Goal: Complete application form: Complete application form

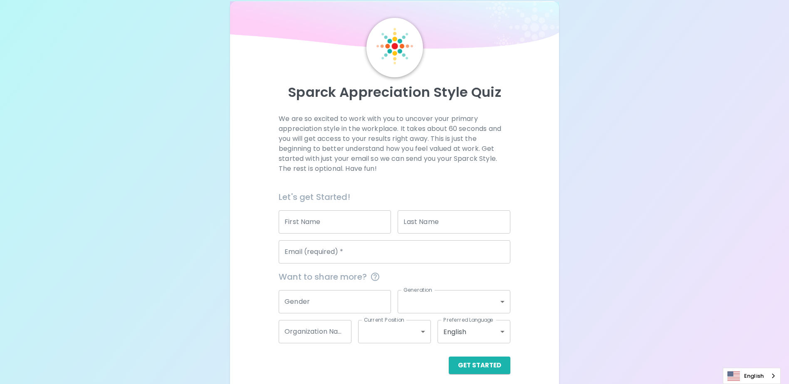
scroll to position [22, 0]
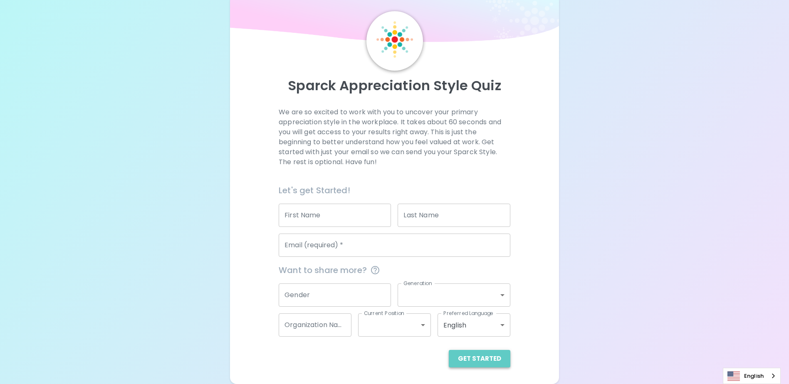
click at [489, 353] on button "Get Started" at bounding box center [480, 358] width 62 height 17
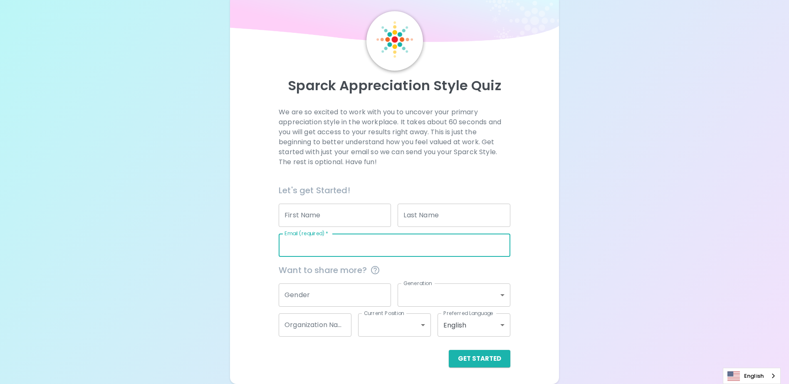
click at [320, 248] on input "Email (required)   *" at bounding box center [395, 245] width 232 height 23
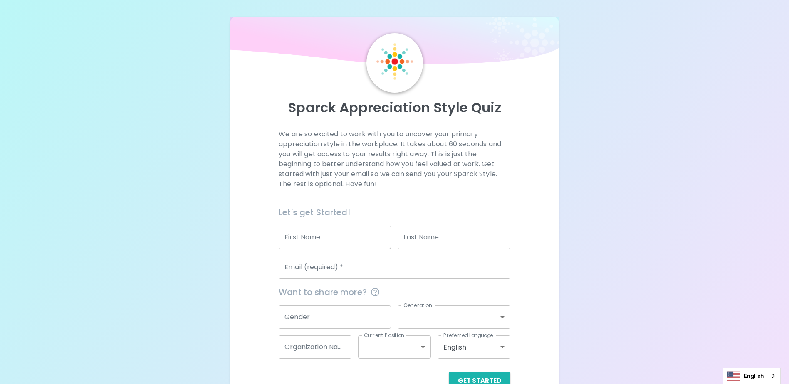
scroll to position [22, 0]
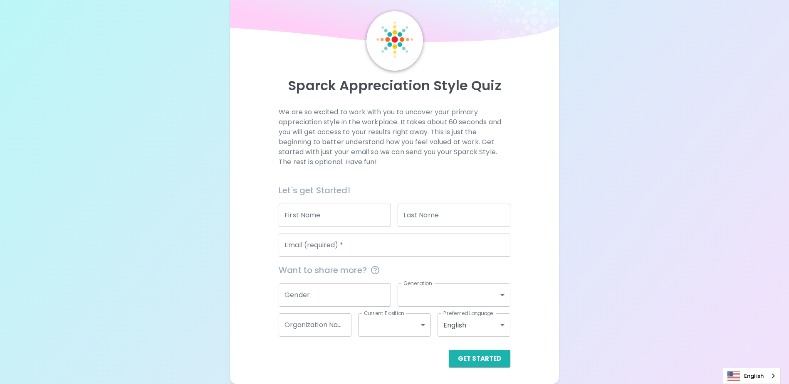
click at [341, 221] on input "First Name" at bounding box center [335, 215] width 112 height 23
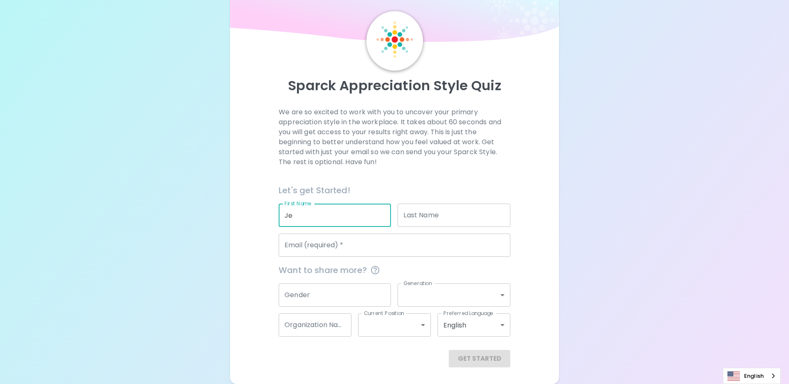
type input "J"
click at [348, 247] on input "Email (required)   *" at bounding box center [395, 245] width 232 height 23
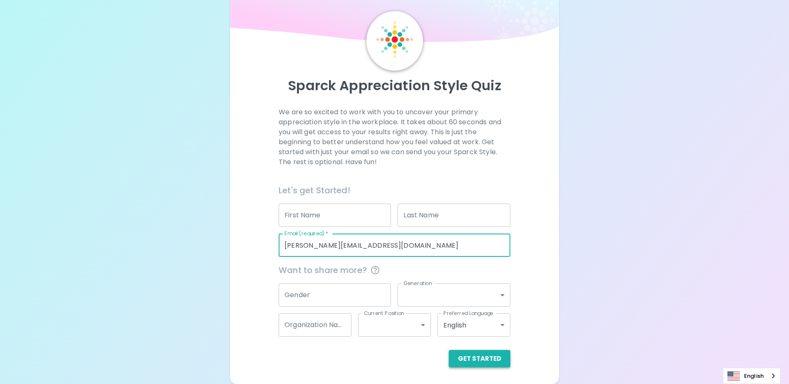
type input "[PERSON_NAME][EMAIL_ADDRESS][DOMAIN_NAME]"
click at [486, 361] on button "Get Started" at bounding box center [480, 358] width 62 height 17
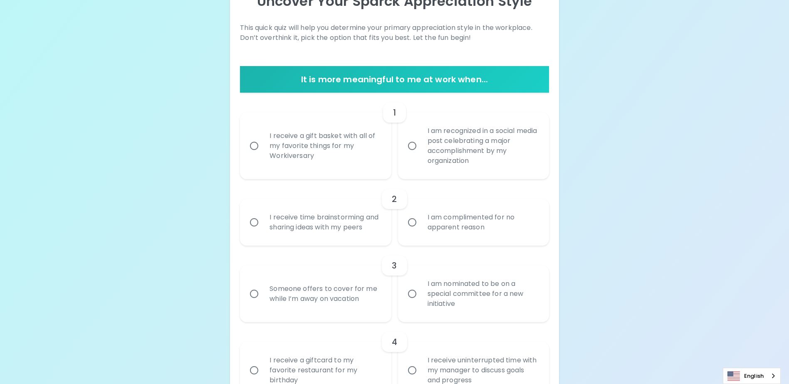
scroll to position [105, 0]
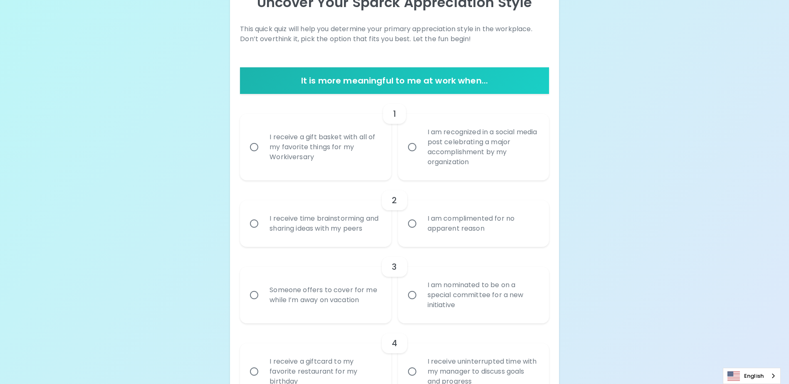
click at [252, 146] on input "I receive a gift basket with all of my favorite things for my Workiversary" at bounding box center [253, 146] width 17 height 17
radio input "true"
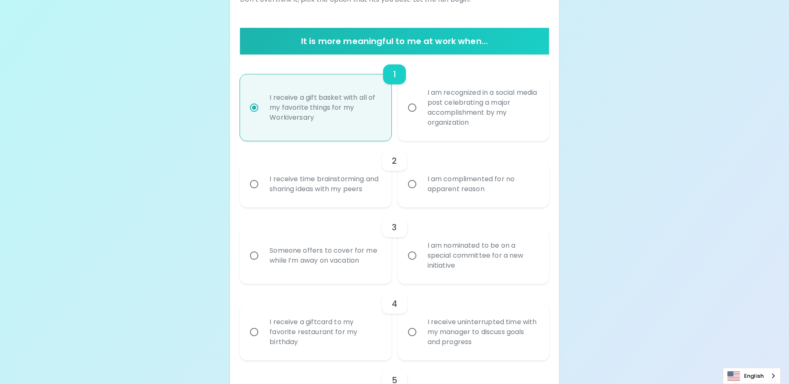
scroll to position [172, 0]
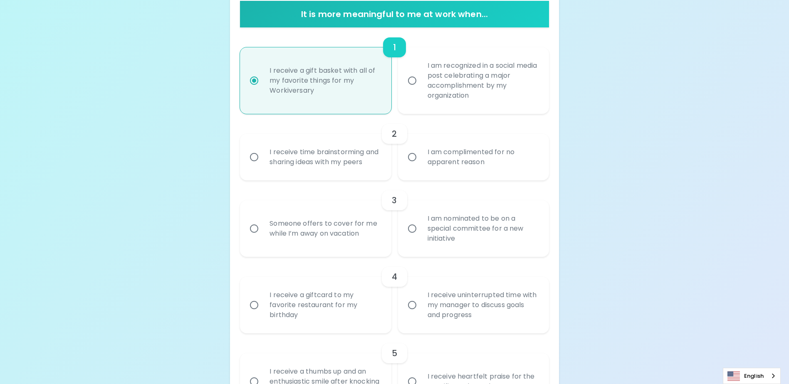
click at [254, 163] on input "I receive time brainstorming and sharing ideas with my peers" at bounding box center [253, 156] width 17 height 17
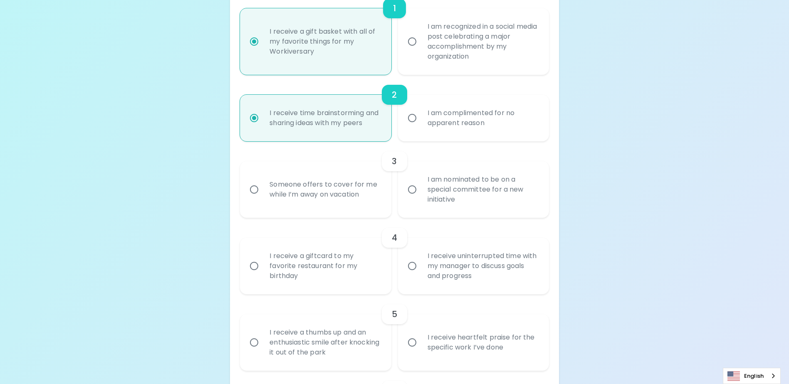
scroll to position [238, 0]
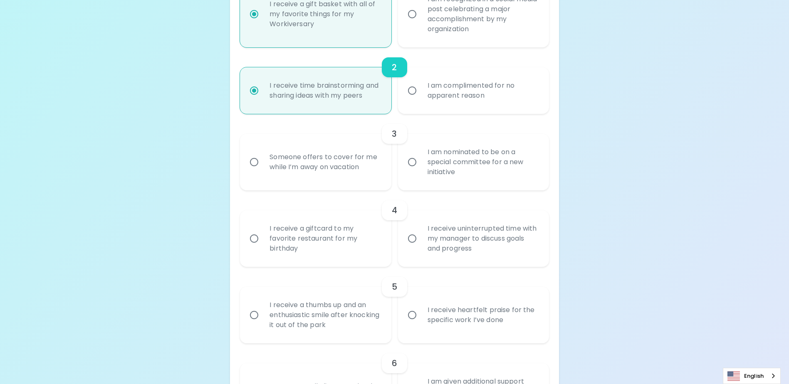
radio input "true"
click at [253, 168] on input "Someone offers to cover for me while I’m away on vacation" at bounding box center [253, 161] width 17 height 17
radio input "false"
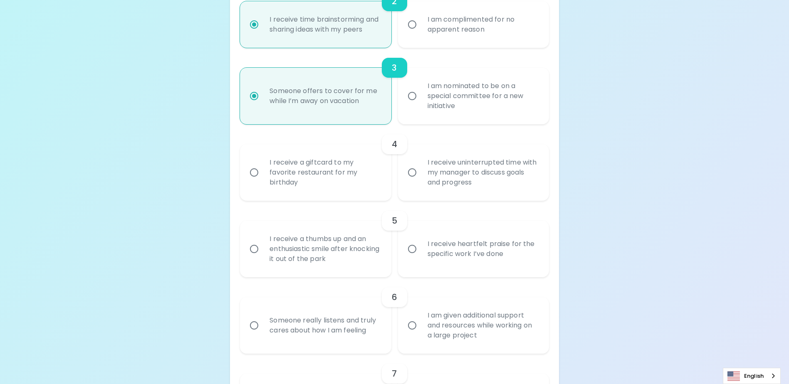
scroll to position [305, 0]
radio input "true"
click at [412, 181] on input "I receive uninterrupted time with my manager to discuss goals and progress" at bounding box center [411, 171] width 17 height 17
radio input "false"
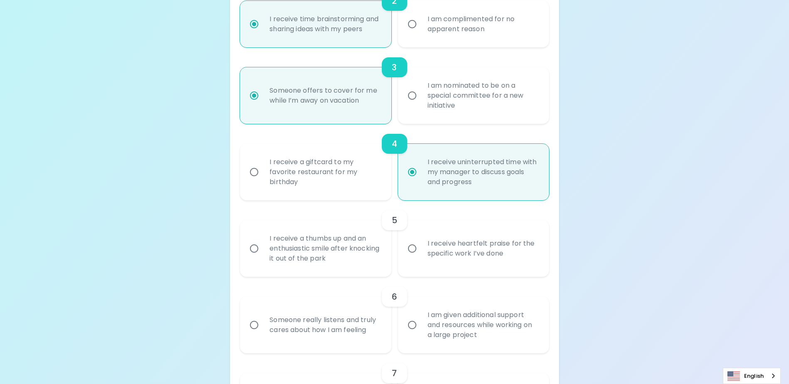
scroll to position [371, 0]
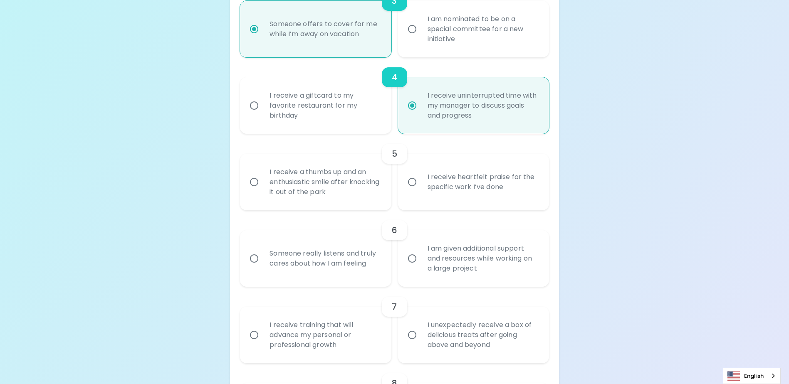
radio input "true"
click at [412, 191] on input "I receive heartfelt praise for the specific work I’ve done" at bounding box center [411, 181] width 17 height 17
radio input "false"
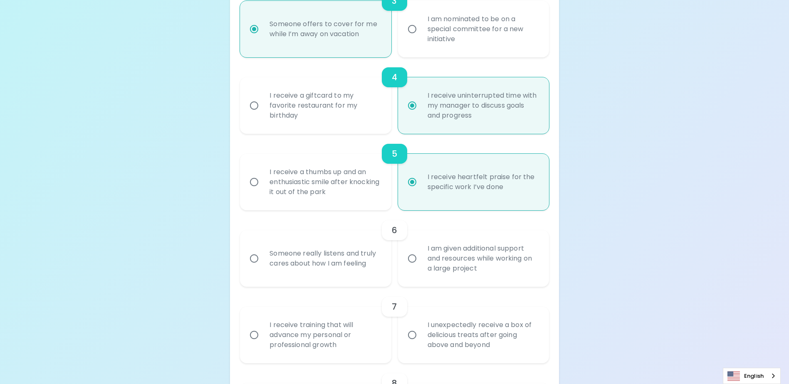
scroll to position [438, 0]
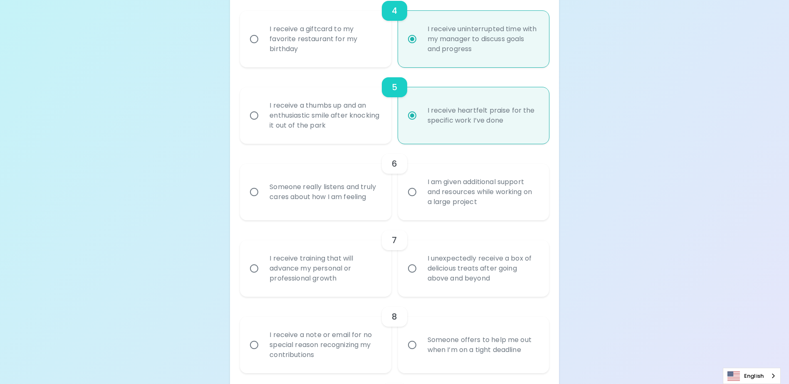
radio input "true"
click at [250, 201] on input "Someone really listens and truly cares about how I am feeling" at bounding box center [253, 191] width 17 height 17
radio input "false"
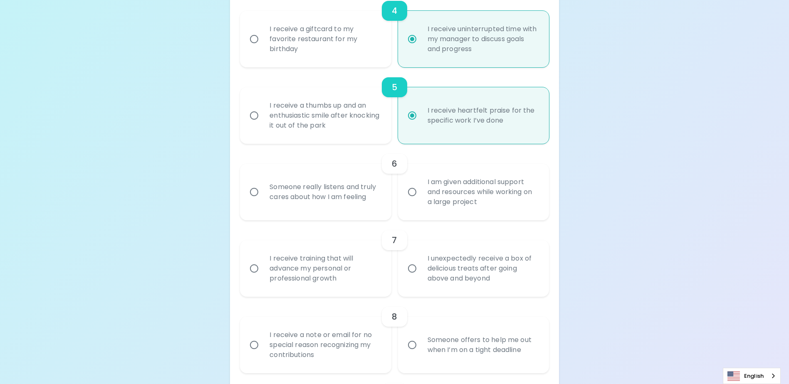
radio input "false"
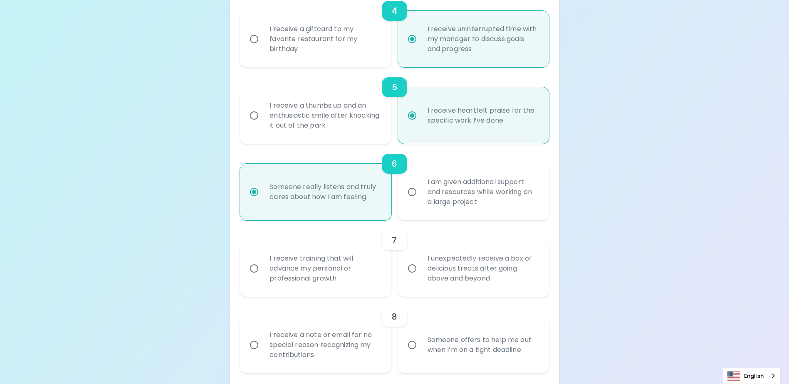
scroll to position [504, 0]
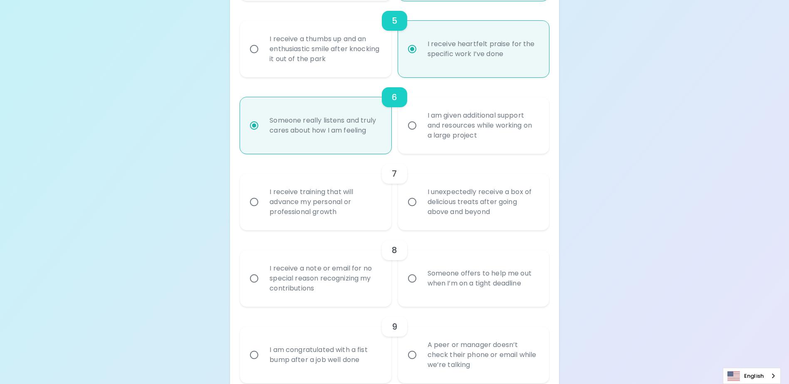
radio input "true"
click at [414, 210] on input "I unexpectedly receive a box of delicious treats after going above and beyond" at bounding box center [411, 201] width 17 height 17
radio input "false"
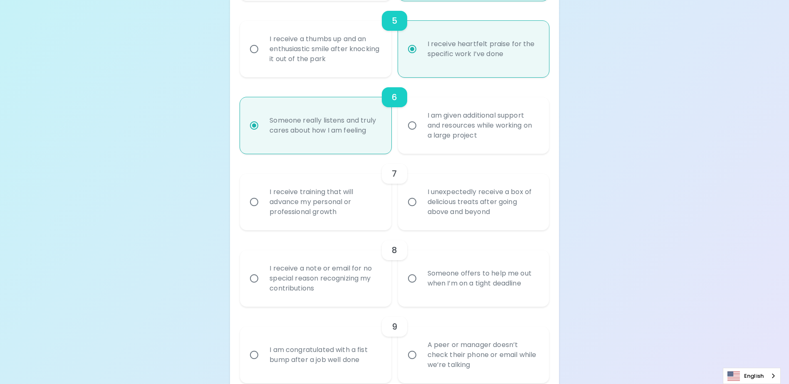
radio input "false"
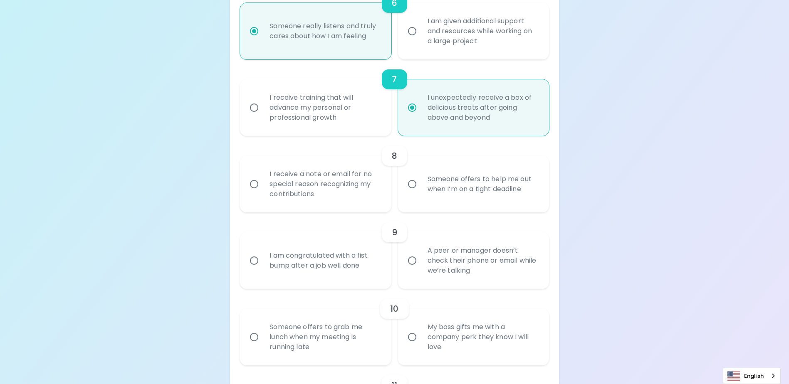
scroll to position [612, 0]
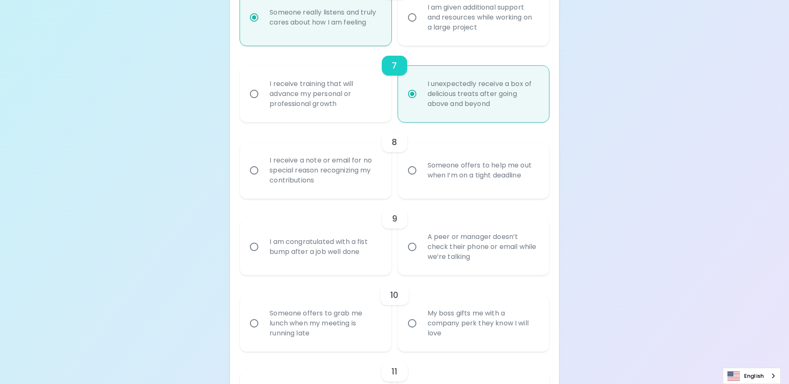
radio input "true"
click at [412, 179] on input "Someone offers to help me out when I’m on a tight deadline" at bounding box center [411, 170] width 17 height 17
radio input "false"
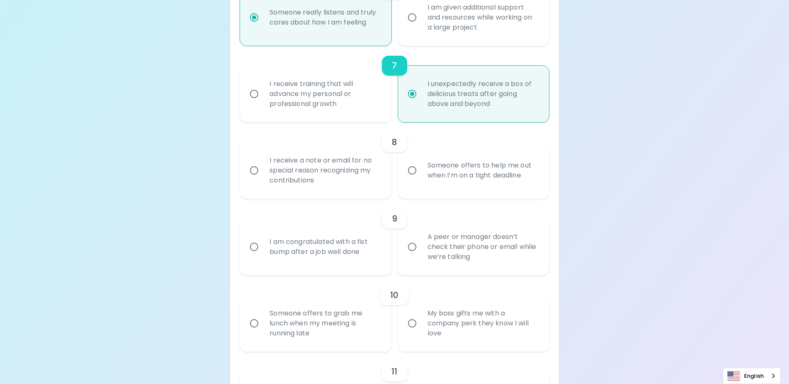
radio input "false"
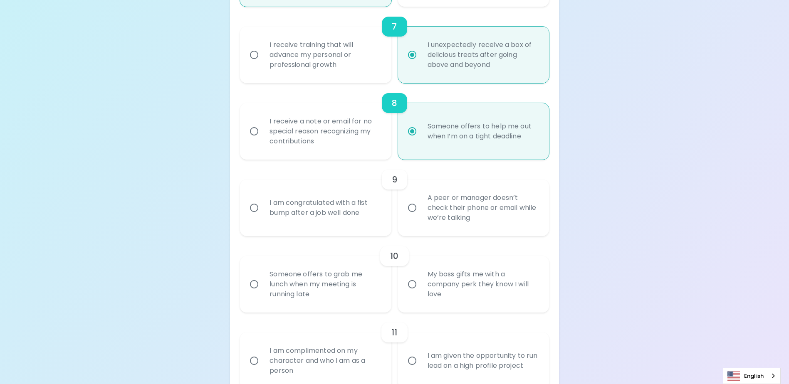
scroll to position [679, 0]
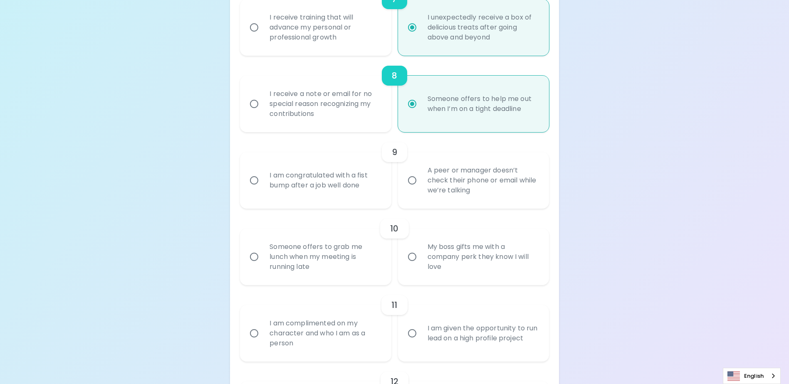
radio input "true"
click at [415, 189] on input "A peer or manager doesn’t check their phone or email while we’re talking" at bounding box center [411, 180] width 17 height 17
radio input "false"
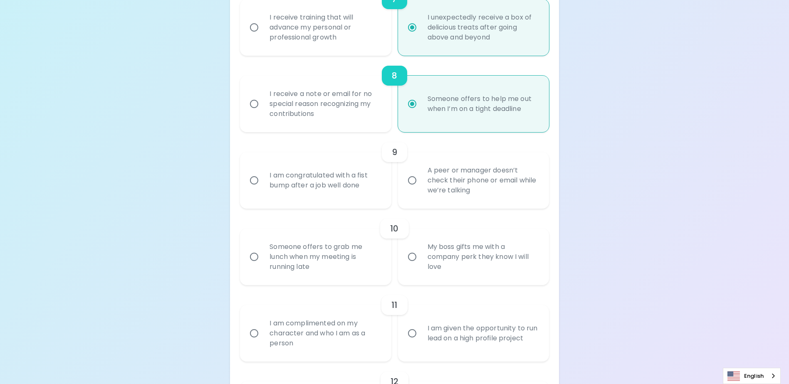
radio input "false"
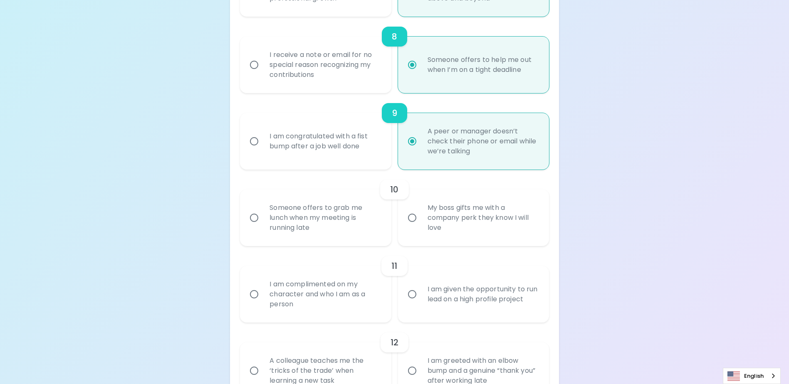
scroll to position [745, 0]
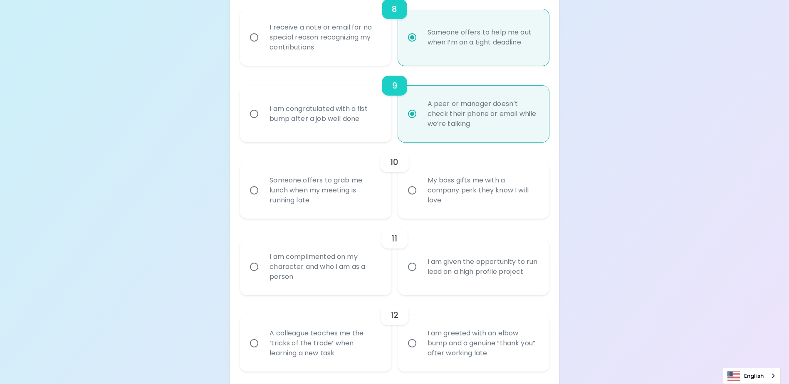
radio input "true"
click at [252, 199] on input "Someone offers to grab me lunch when my meeting is running late" at bounding box center [253, 190] width 17 height 17
radio input "false"
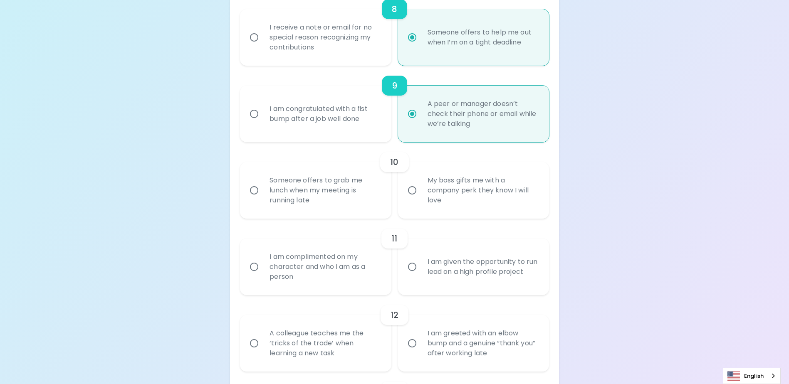
radio input "false"
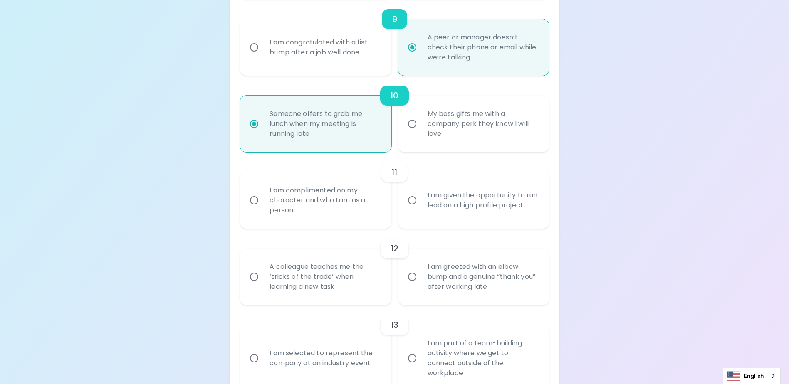
radio input "true"
click at [254, 209] on input "I am complimented on my character and who I am as a person" at bounding box center [253, 200] width 17 height 17
radio input "false"
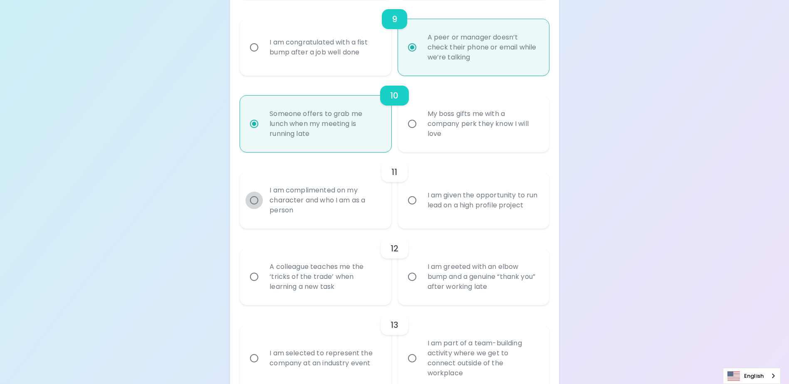
radio input "false"
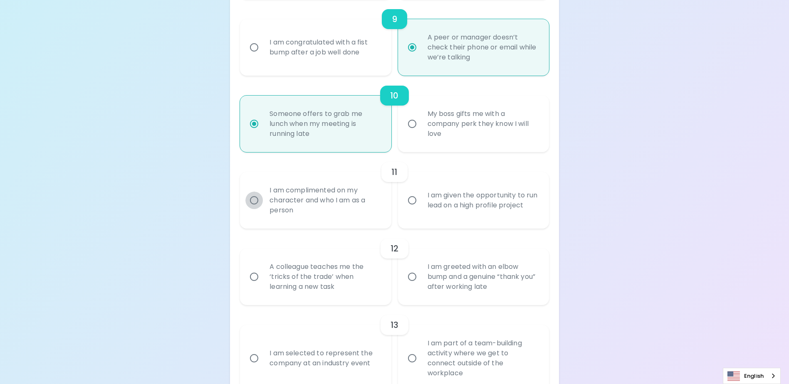
radio input "false"
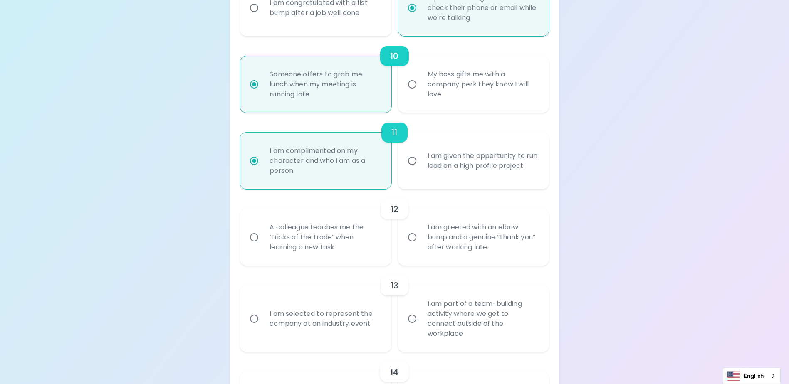
scroll to position [879, 0]
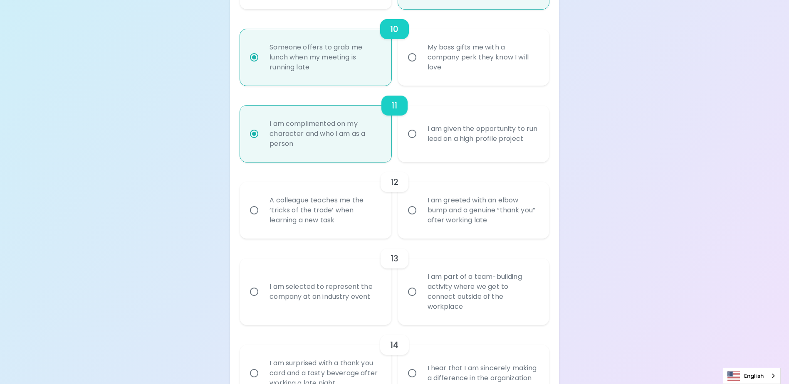
radio input "true"
click at [254, 213] on input "A colleague teaches me the ‘tricks of the trade’ when learning a new task" at bounding box center [253, 210] width 17 height 17
radio input "false"
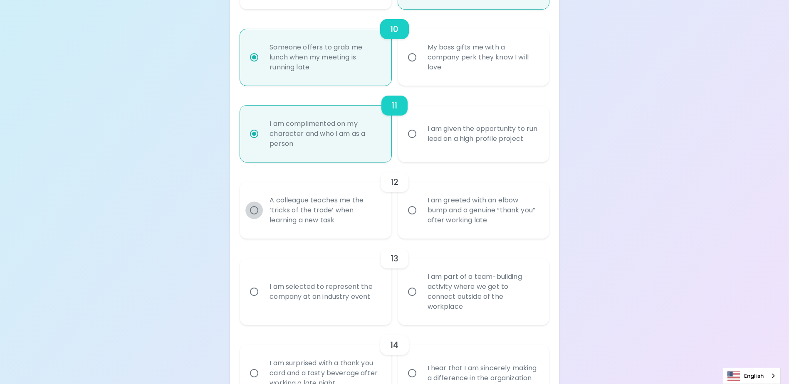
radio input "false"
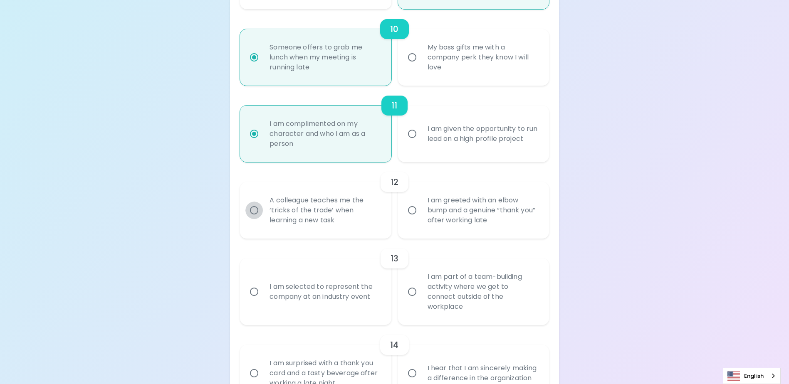
radio input "false"
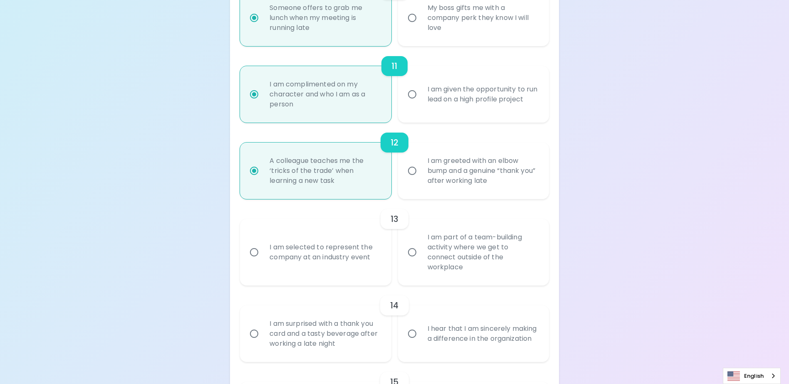
scroll to position [945, 0]
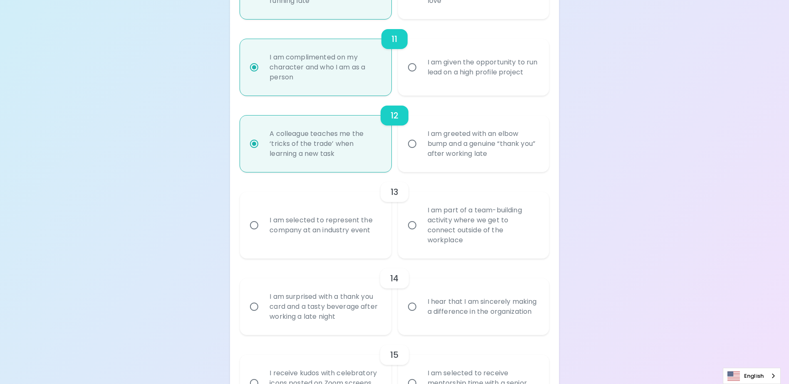
radio input "true"
click at [413, 230] on input "I am part of a team-building activity where we get to connect outside of the wo…" at bounding box center [411, 225] width 17 height 17
radio input "false"
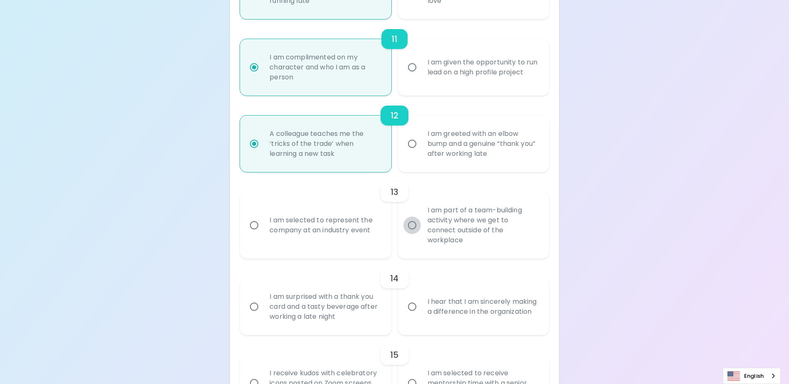
radio input "false"
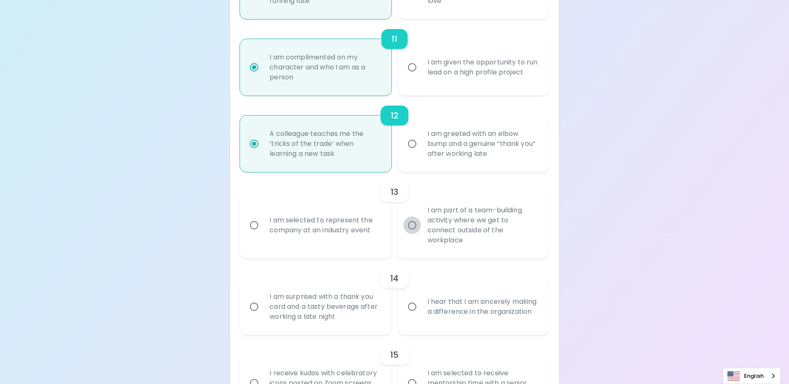
radio input "false"
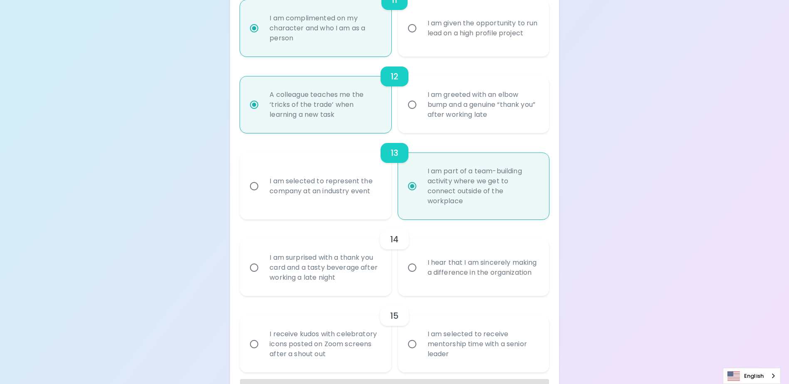
scroll to position [1012, 0]
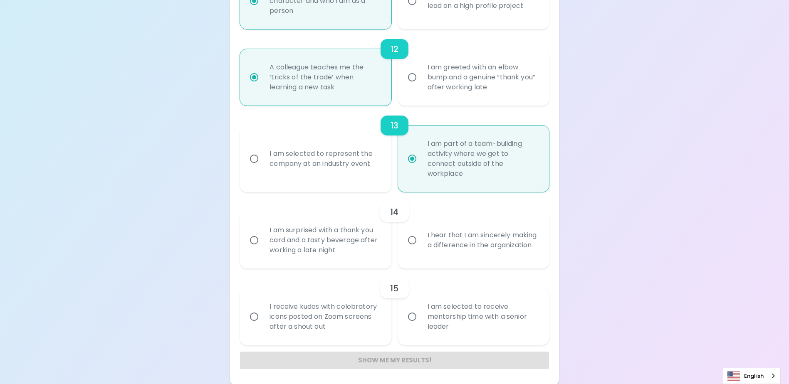
radio input "true"
click at [412, 238] on input "I hear that I am sincerely making a difference in the organization" at bounding box center [411, 240] width 17 height 17
radio input "false"
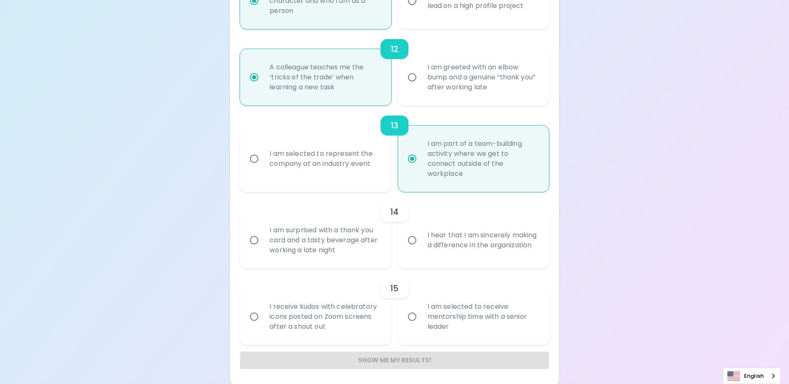
radio input "false"
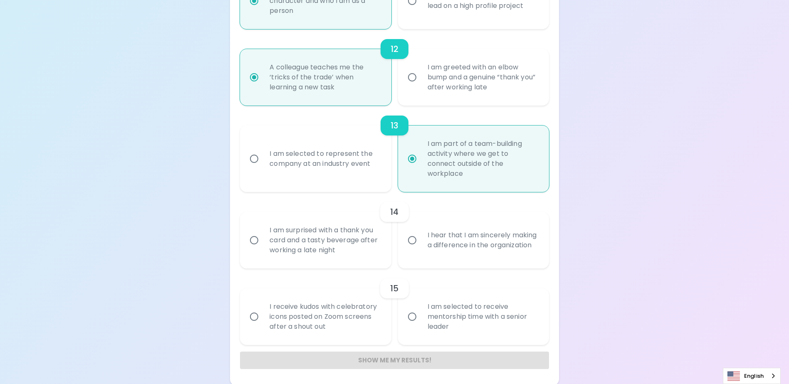
radio input "false"
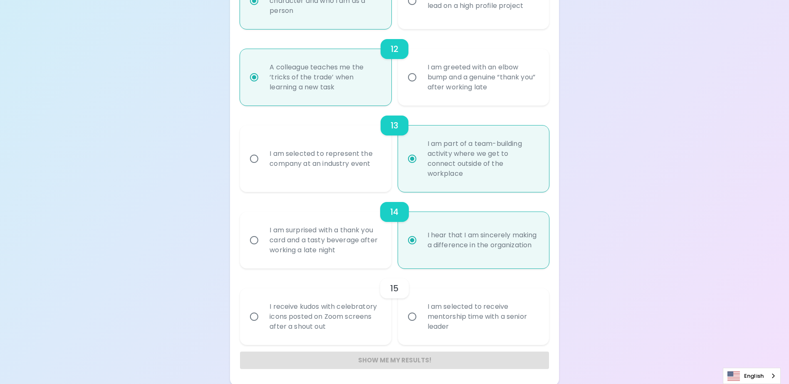
scroll to position [1013, 0]
radio input "true"
click at [252, 316] on input "I receive kudos with celebratory icons posted on Zoom screens after a shout out" at bounding box center [253, 314] width 17 height 17
radio input "false"
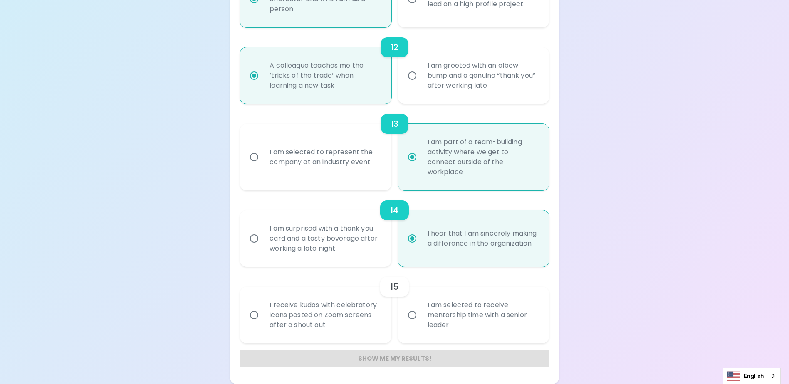
radio input "false"
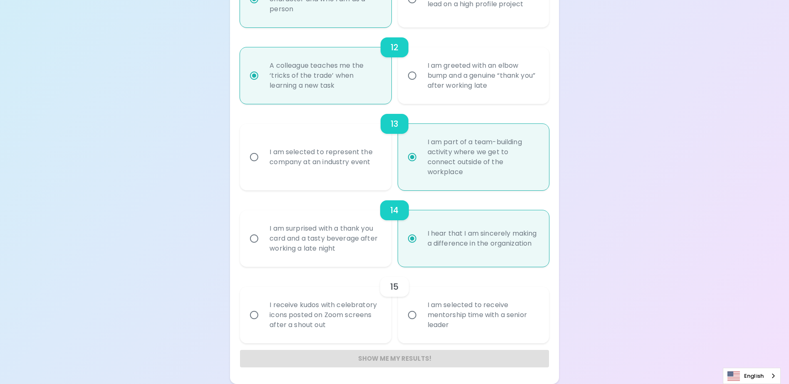
radio input "false"
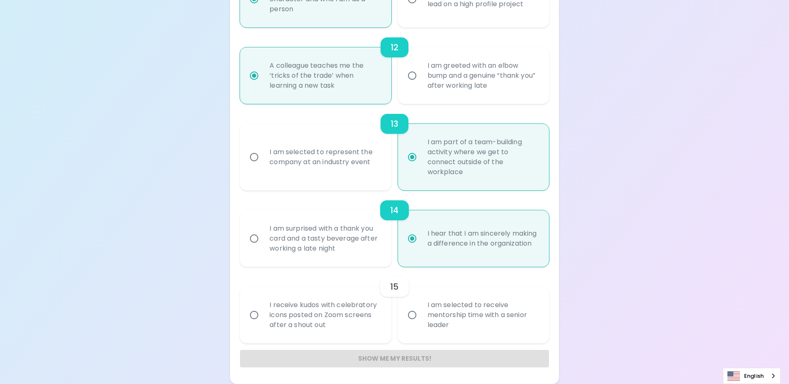
radio input "false"
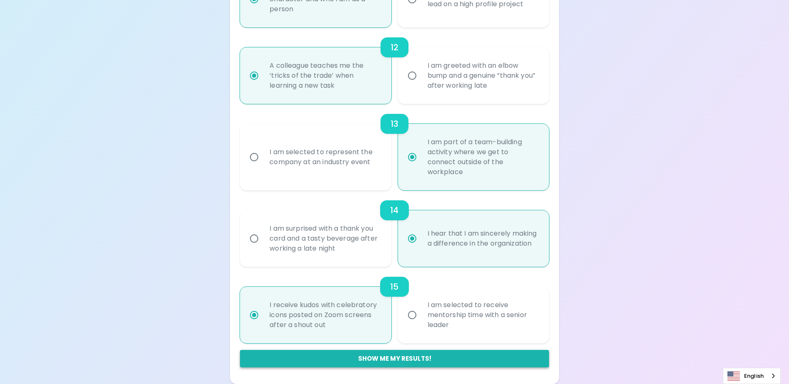
radio input "true"
click at [439, 361] on button "Show me my results!" at bounding box center [394, 358] width 309 height 17
radio input "false"
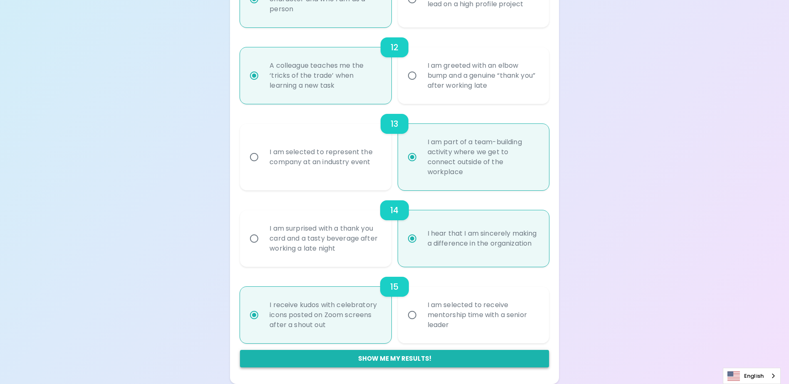
radio input "false"
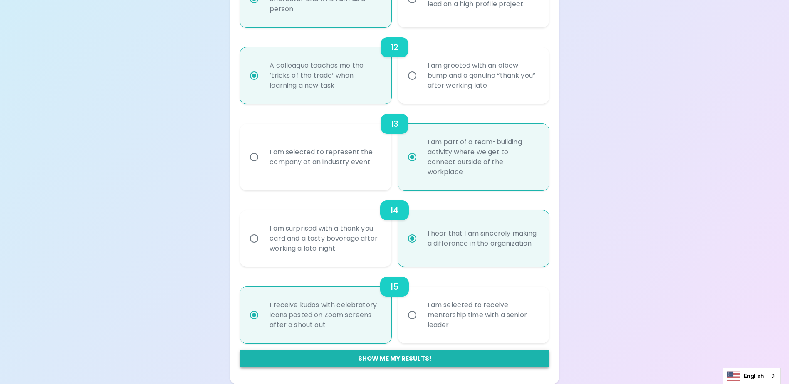
radio input "false"
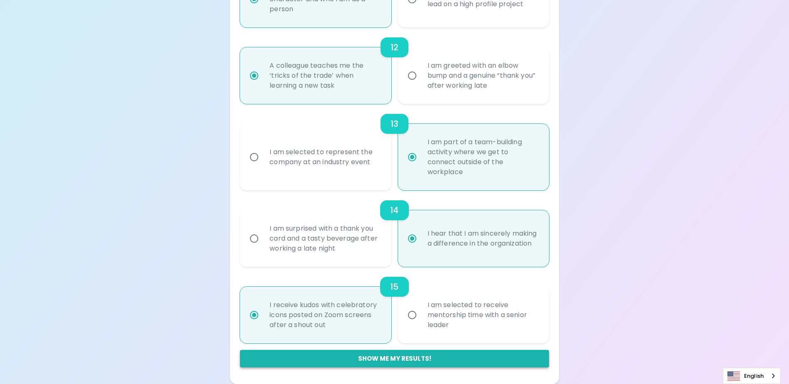
radio input "false"
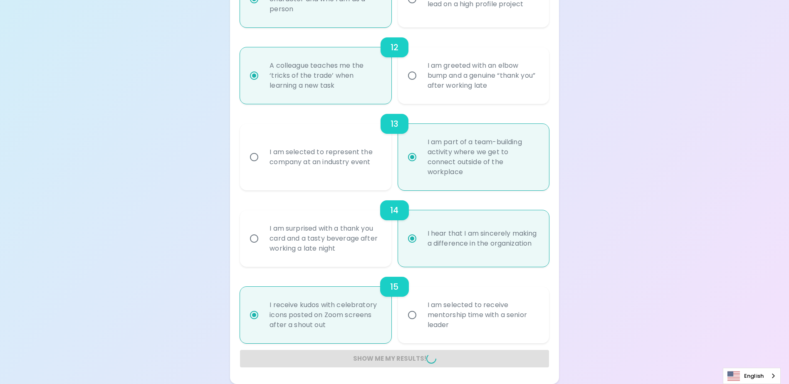
radio input "false"
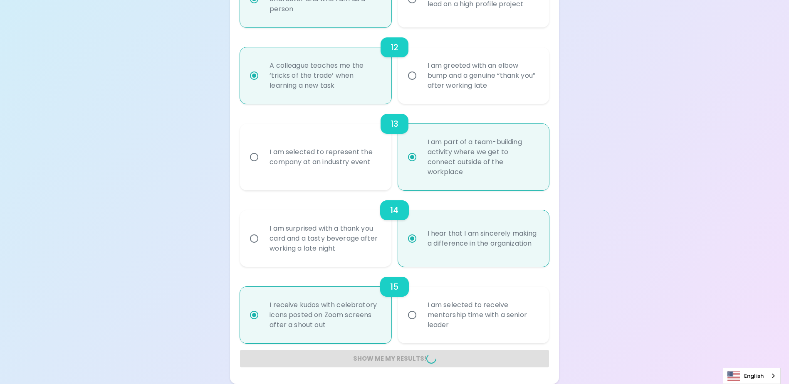
radio input "false"
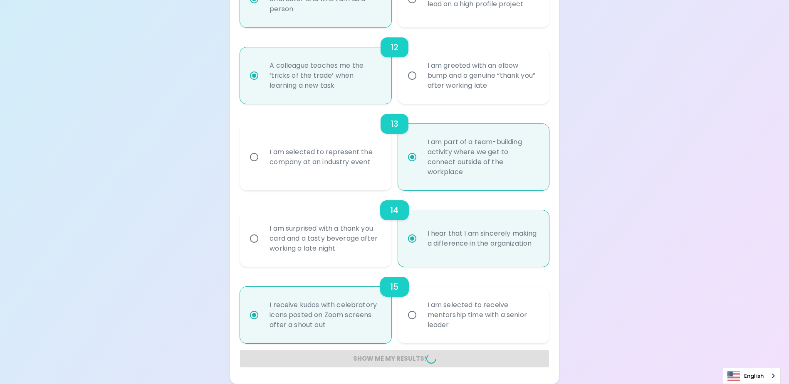
radio input "false"
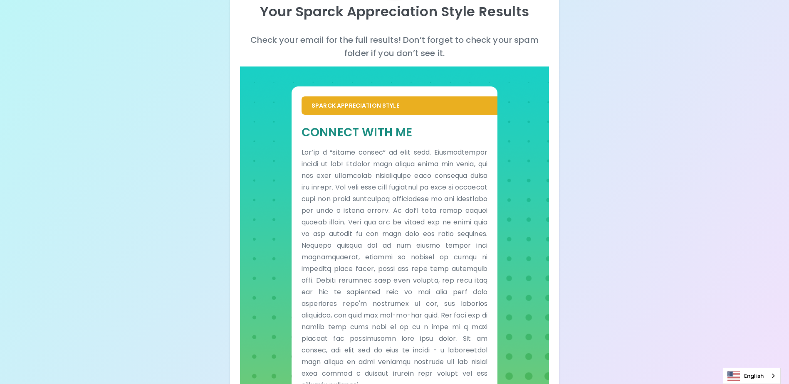
scroll to position [140, 0]
